Goal: Information Seeking & Learning: Learn about a topic

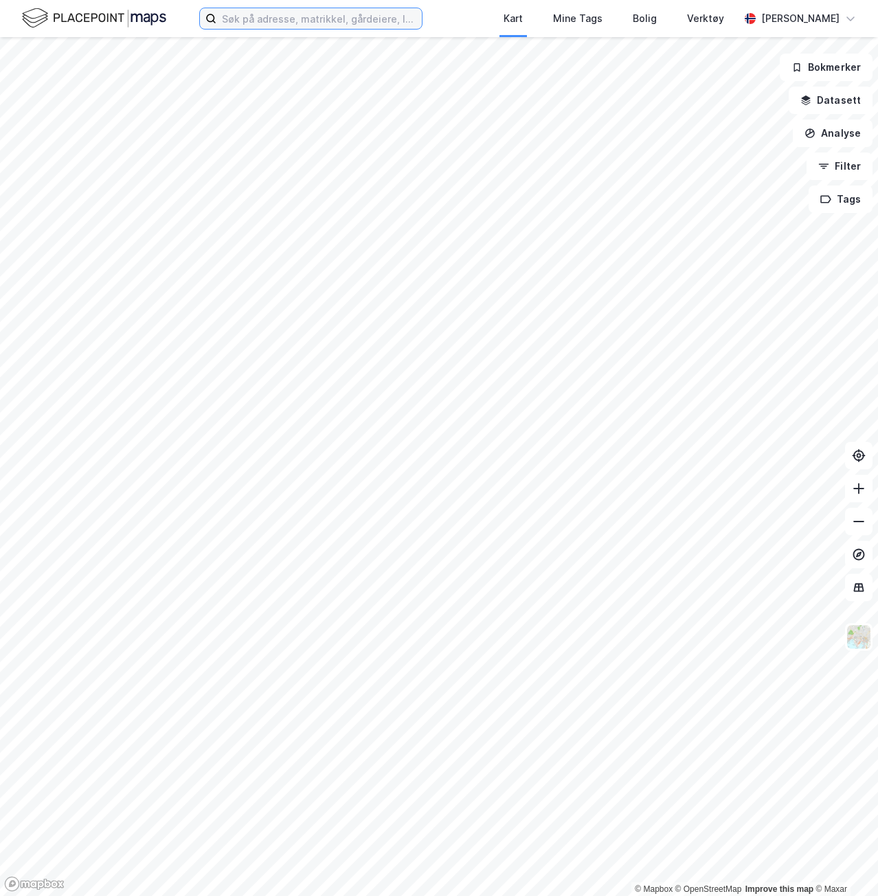
click at [332, 16] on input at bounding box center [318, 18] width 205 height 21
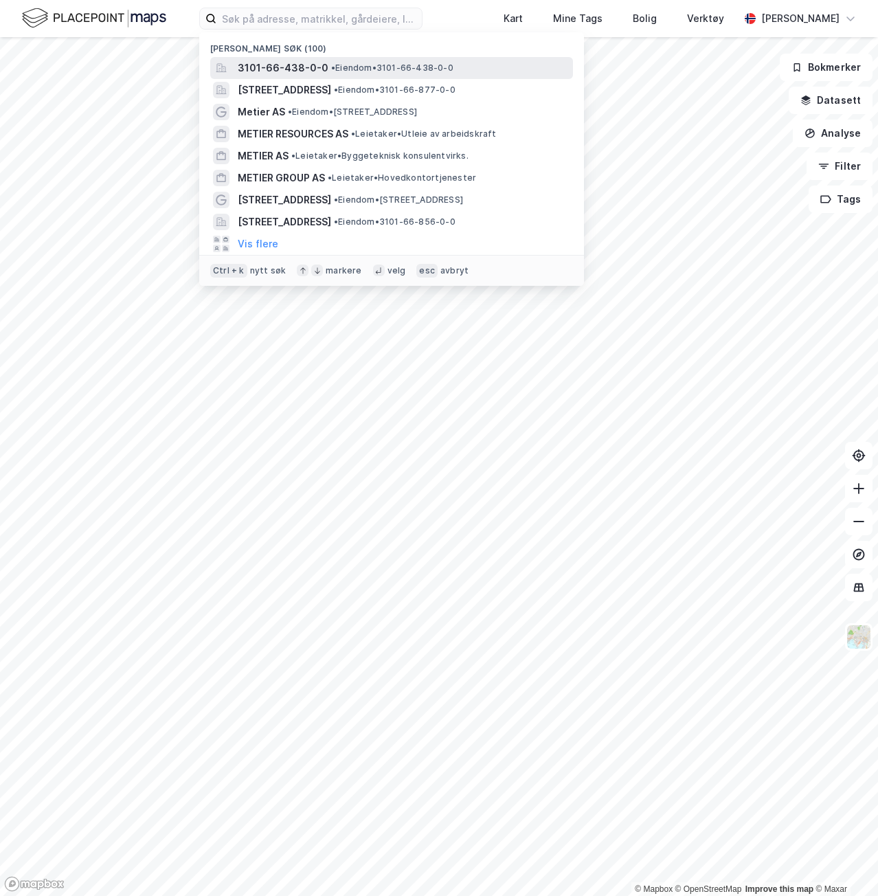
click at [339, 74] on div "3101-66-438-0-0 • Eiendom • 3101-66-438-0-0" at bounding box center [404, 68] width 333 height 16
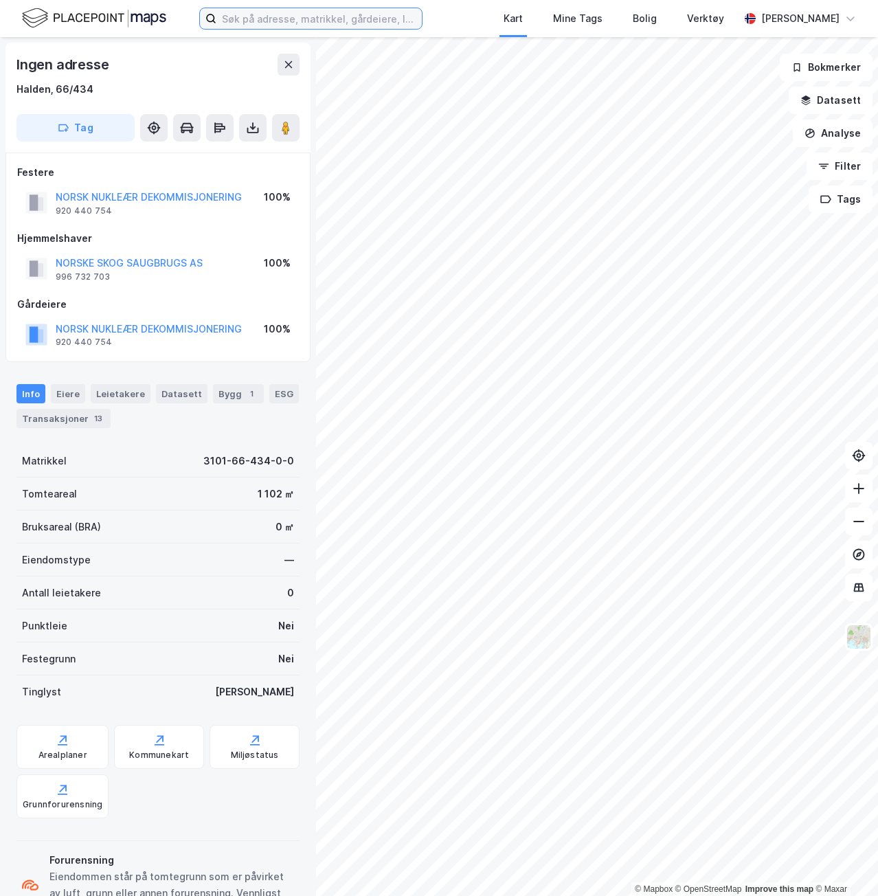
click at [262, 18] on input at bounding box center [318, 18] width 205 height 21
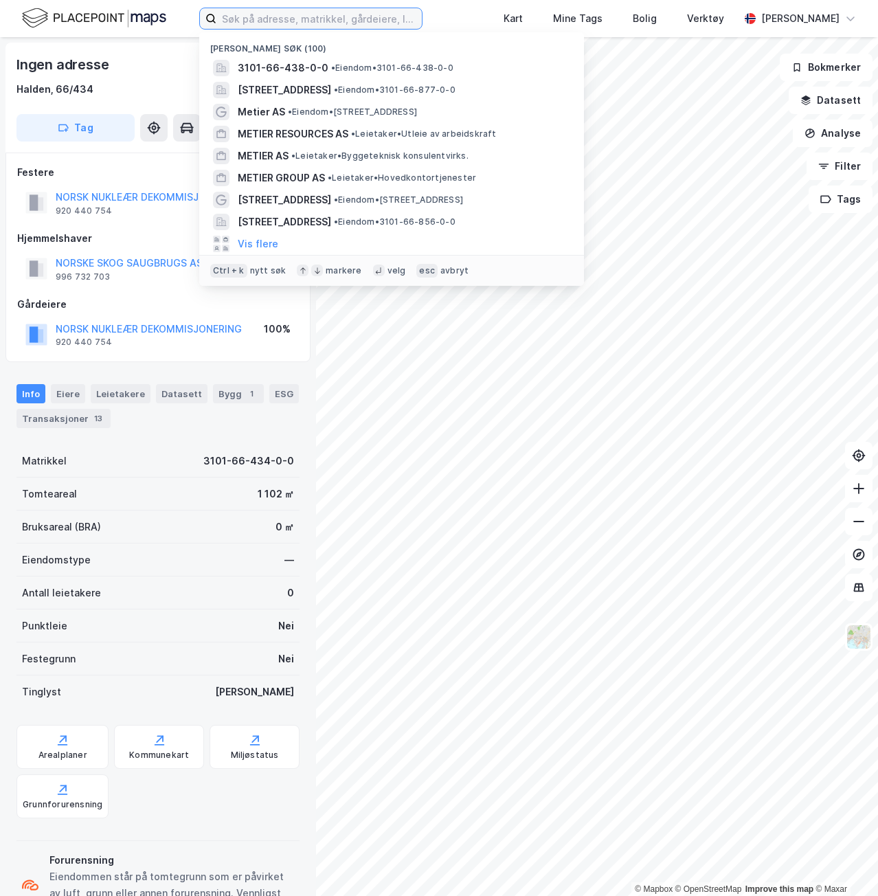
paste input "gnr. 130 bnr. 23"
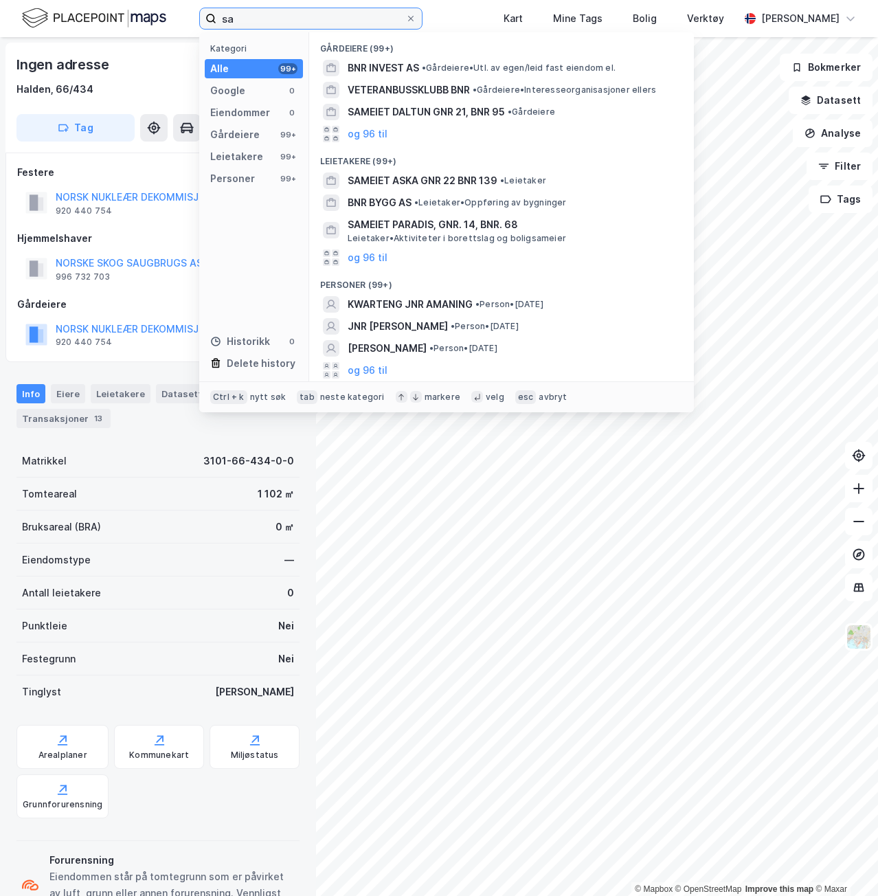
type input "s"
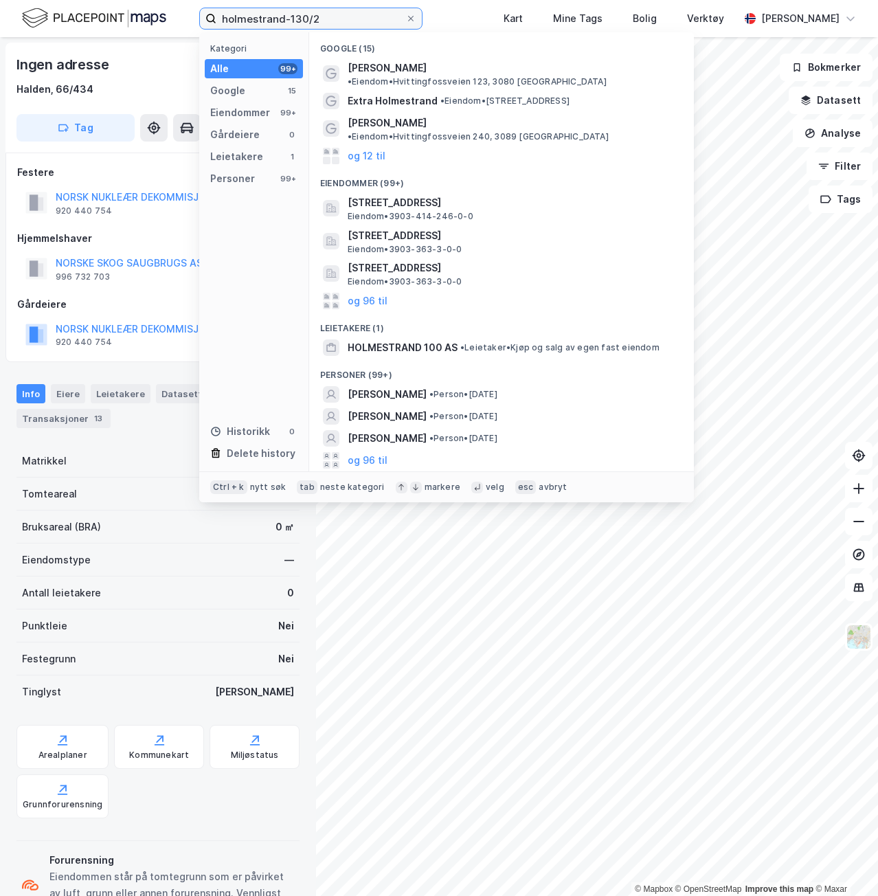
type input "holmestrand-130/23"
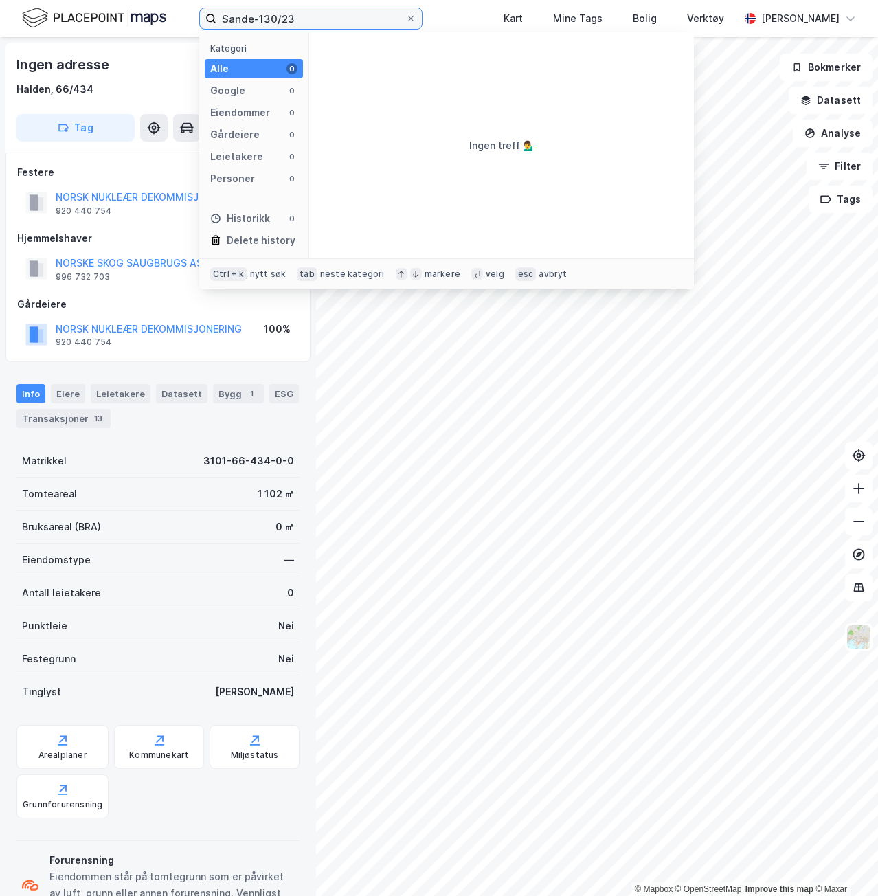
type input "Sande-130/23"
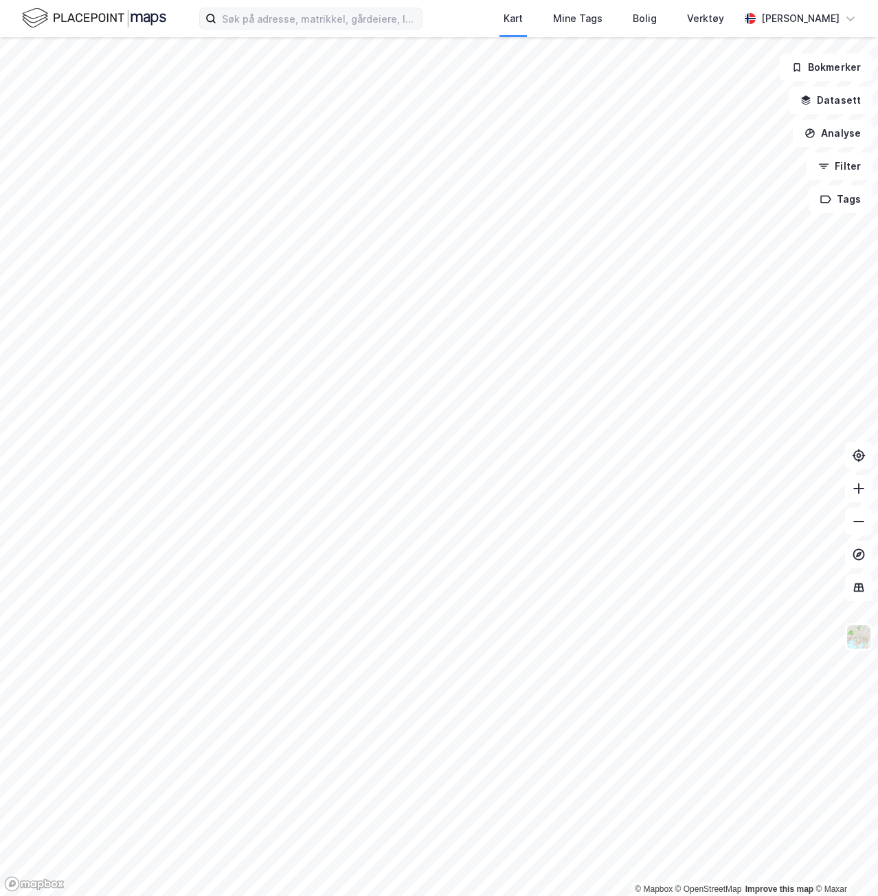
click at [342, 8] on label at bounding box center [310, 19] width 223 height 22
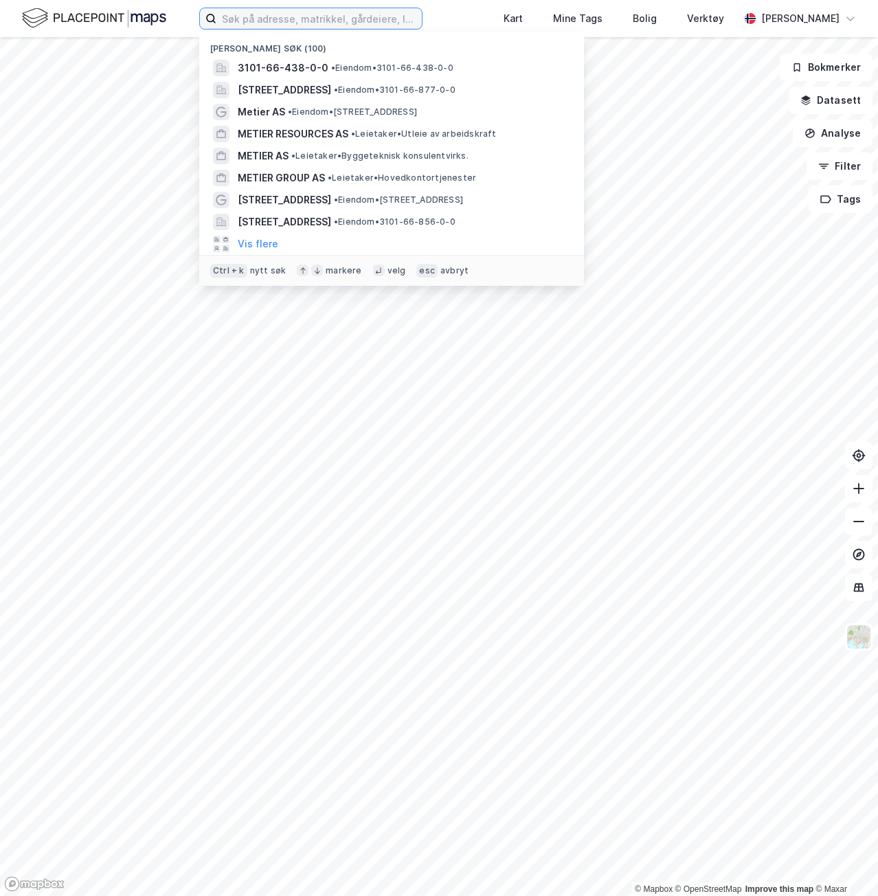
click at [339, 16] on input at bounding box center [318, 18] width 205 height 21
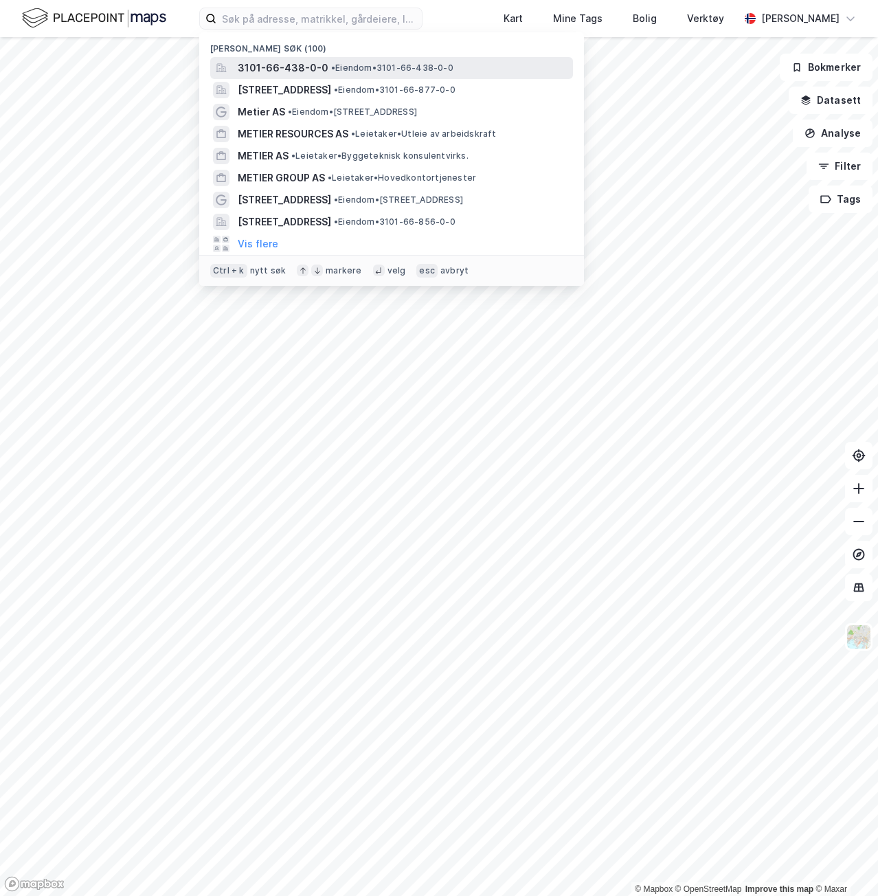
click at [315, 67] on span "3101-66-438-0-0" at bounding box center [283, 68] width 91 height 16
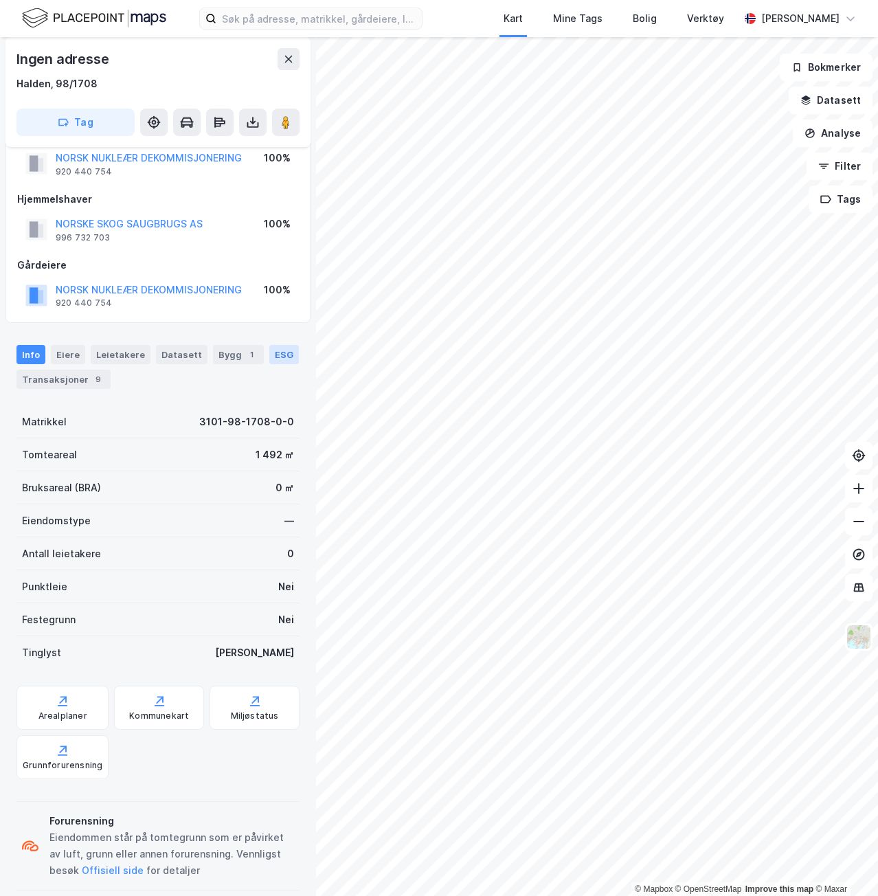
scroll to position [56, 0]
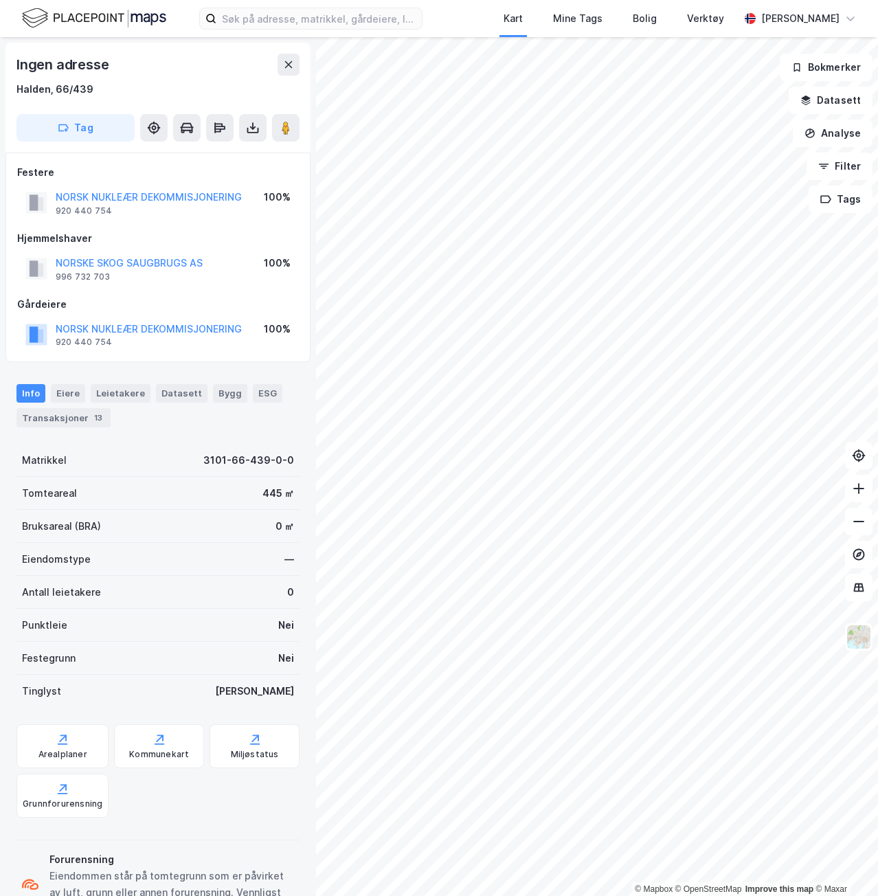
scroll to position [1, 0]
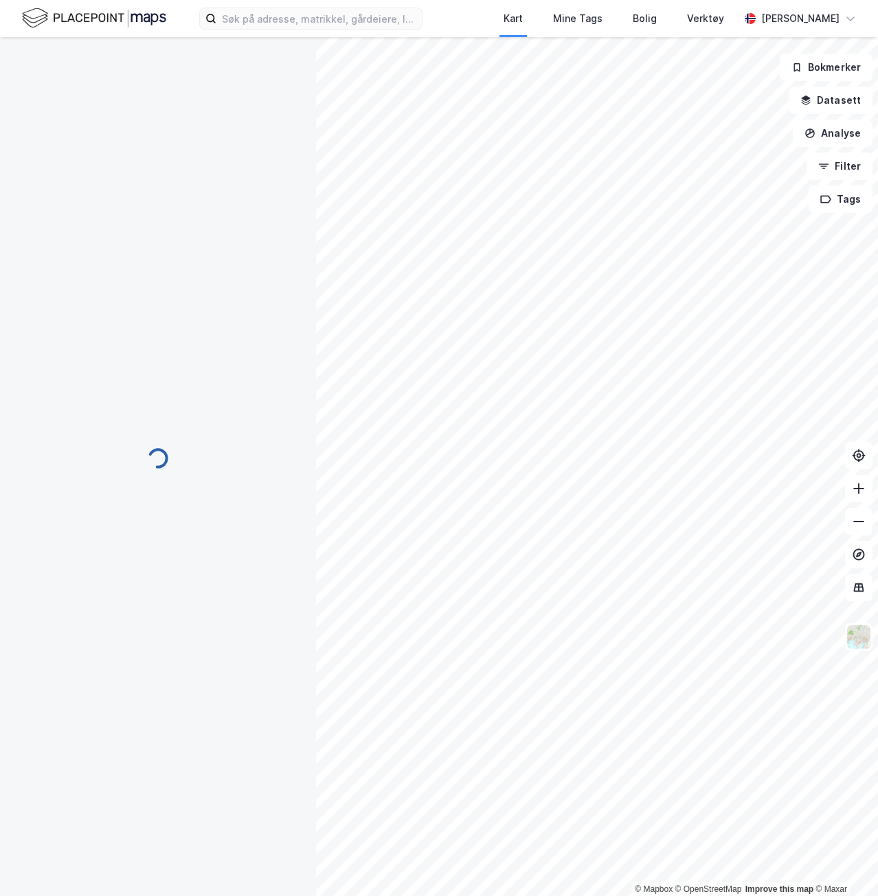
scroll to position [1, 0]
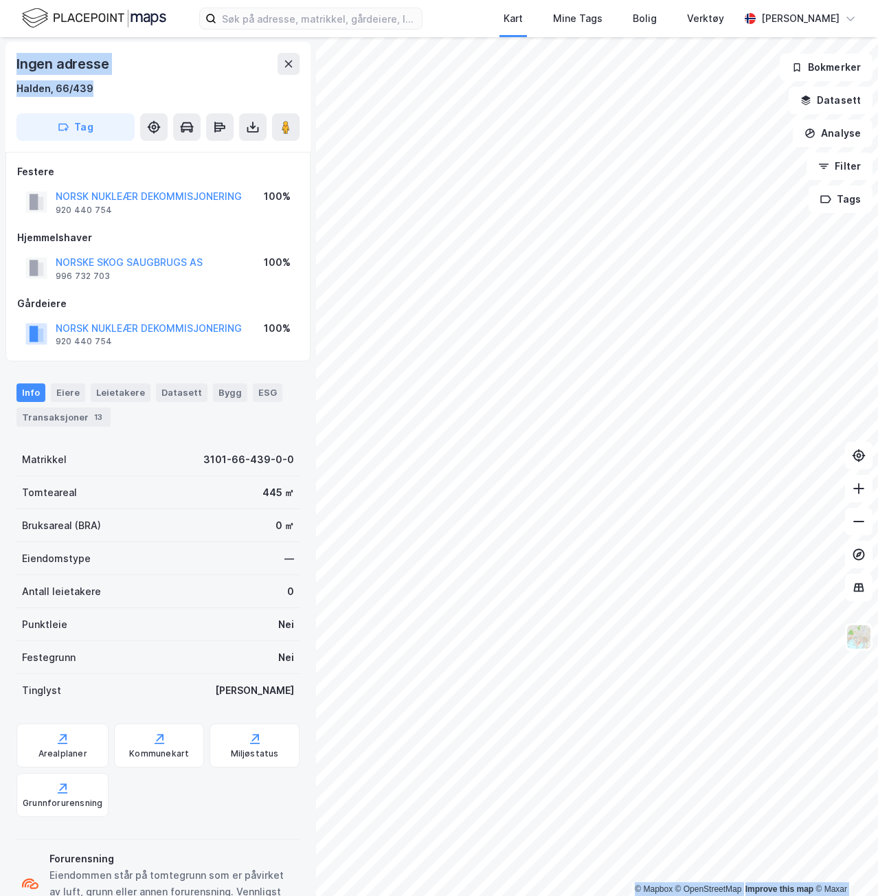
drag, startPoint x: 109, startPoint y: 89, endPoint x: -1, endPoint y: 85, distance: 109.3
click at [0, 85] on html "Kart Mine Tags Bolig Verktøy Nils Georg Aass Dahlen © Mapbox © OpenStreetMap Im…" at bounding box center [439, 448] width 878 height 896
click at [101, 93] on div "Halden, 66/439" at bounding box center [157, 88] width 283 height 16
drag, startPoint x: 102, startPoint y: 91, endPoint x: 54, endPoint y: 89, distance: 48.9
click at [54, 89] on div "Halden, 66/439" at bounding box center [157, 88] width 283 height 16
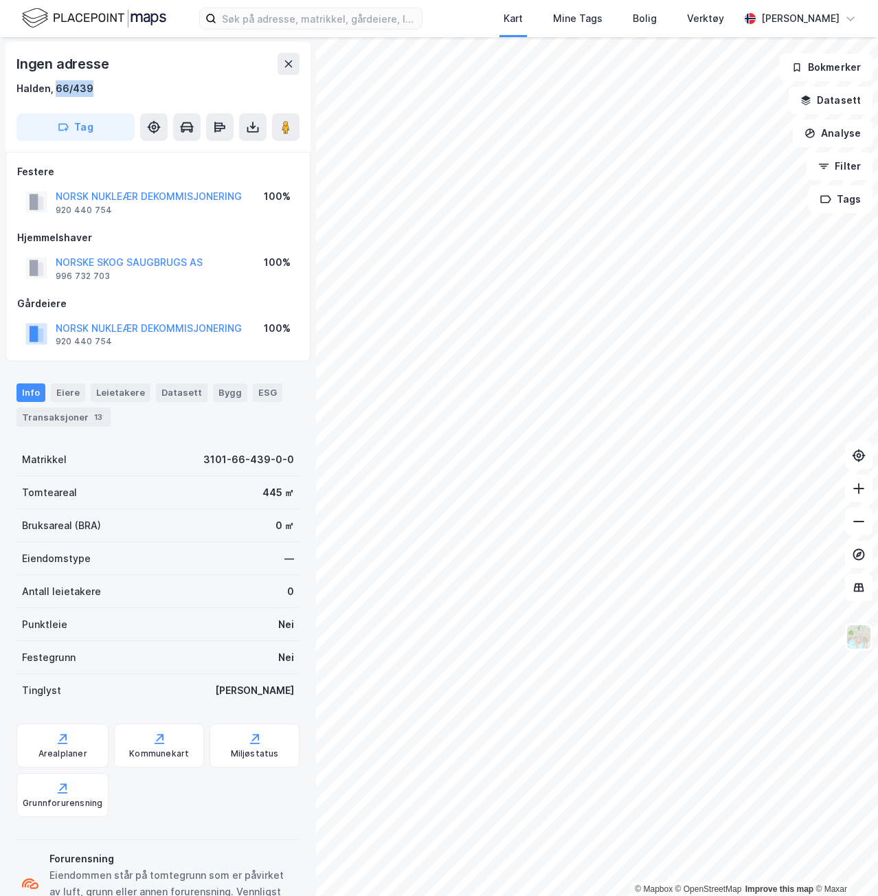
copy div "66/439"
